Goal: Task Accomplishment & Management: Use online tool/utility

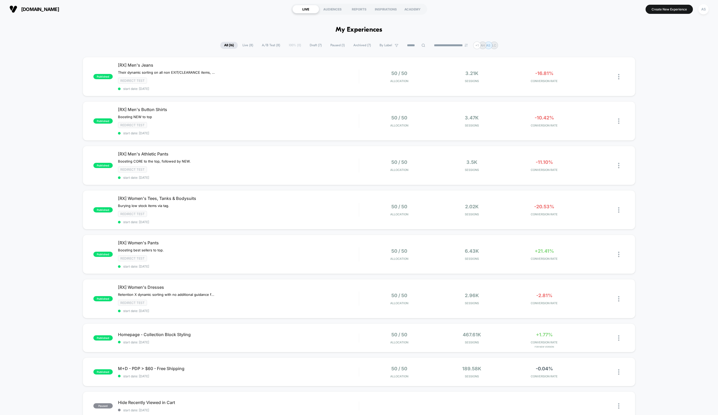
click at [668, 377] on div "published [RX] Men's Jeans Their dynamic sorting on all non EXIT/CLEARANCE item…" at bounding box center [359, 305] width 718 height 496
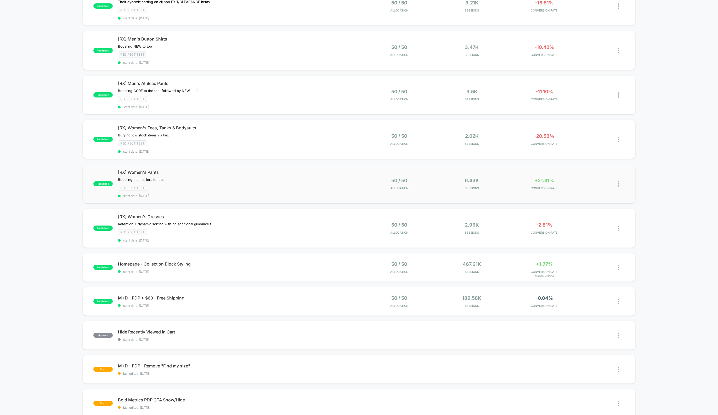
scroll to position [157, 0]
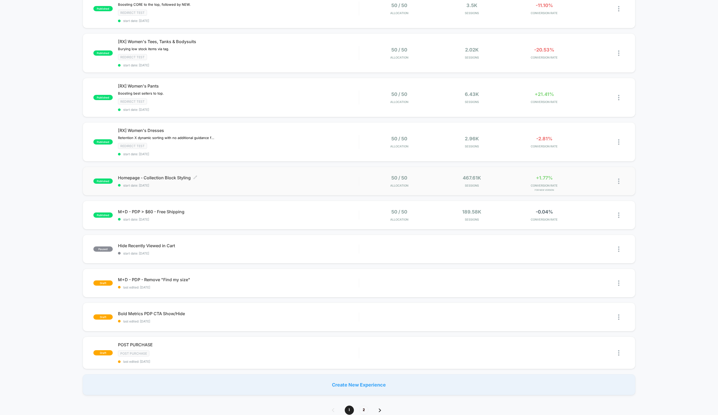
click at [253, 187] on span "start date: [DATE]" at bounding box center [238, 186] width 241 height 4
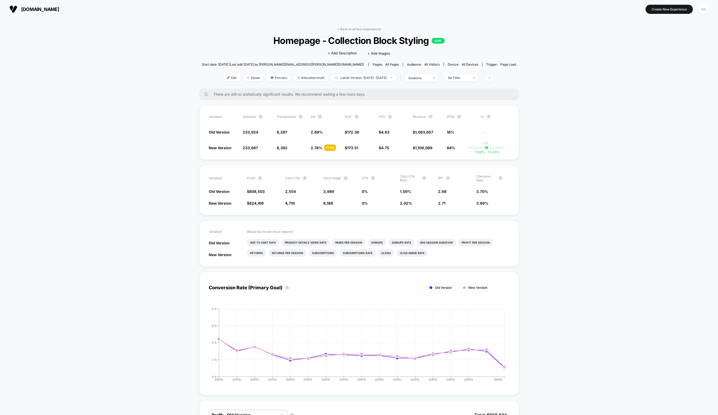
click at [495, 78] on span at bounding box center [489, 78] width 11 height 8
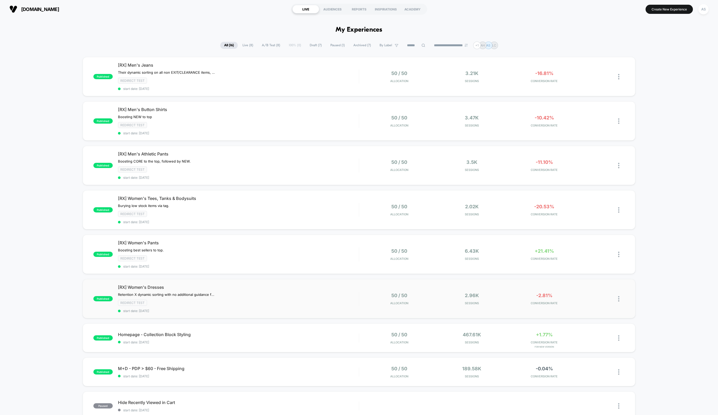
scroll to position [183, 0]
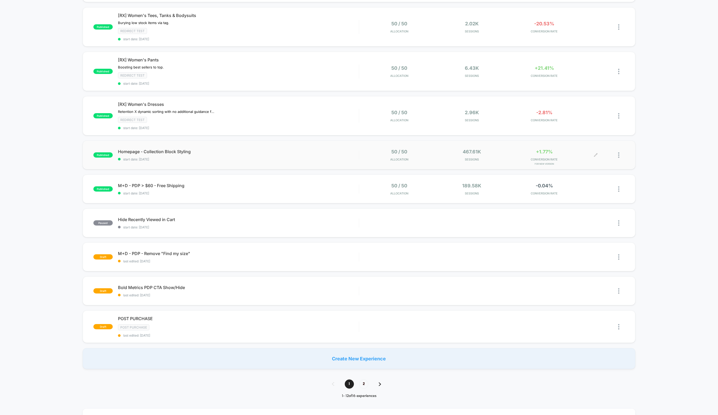
click at [621, 160] on div at bounding box center [621, 155] width 7 height 12
click at [305, 150] on span "Homepage - Collection Block Styling Click to edit experience details" at bounding box center [238, 151] width 241 height 5
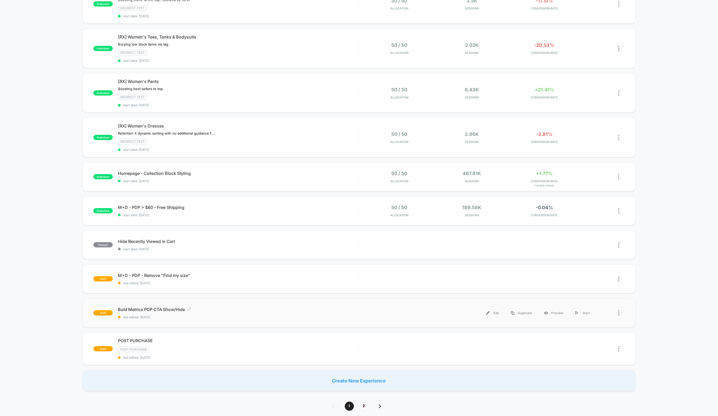
scroll to position [209, 0]
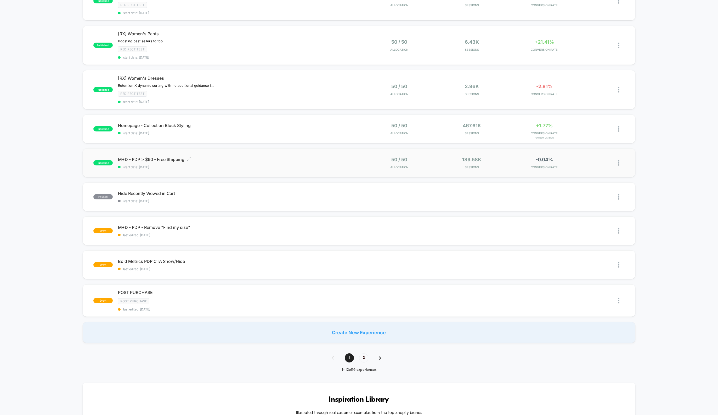
click at [219, 161] on span "M+D - PDP > $60 - Free Shipping Click to edit experience details" at bounding box center [238, 159] width 241 height 5
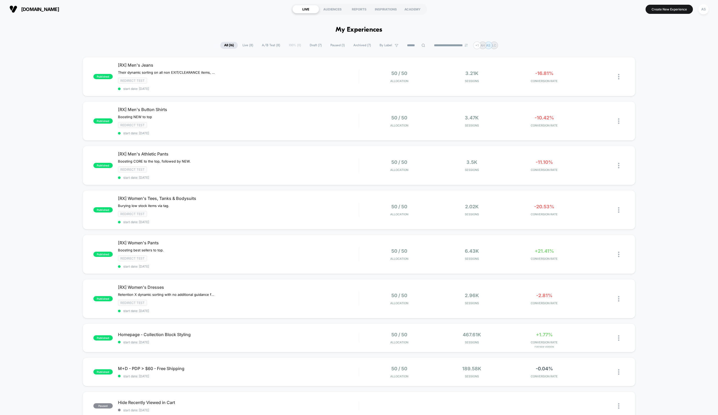
drag, startPoint x: 6, startPoint y: 47, endPoint x: 14, endPoint y: 39, distance: 11.1
click at [6, 47] on div "**********" at bounding box center [359, 46] width 718 height 8
